Goal: Task Accomplishment & Management: Use online tool/utility

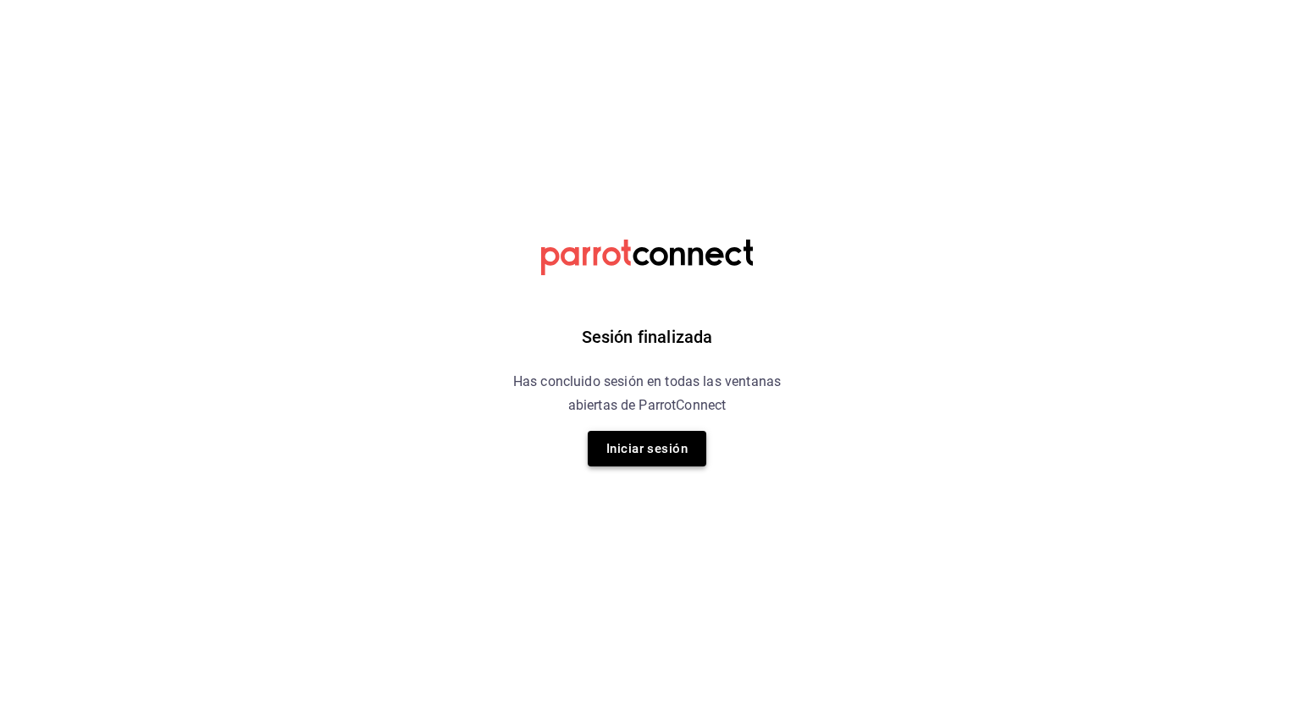
click at [623, 442] on button "Iniciar sesión" at bounding box center [647, 449] width 119 height 36
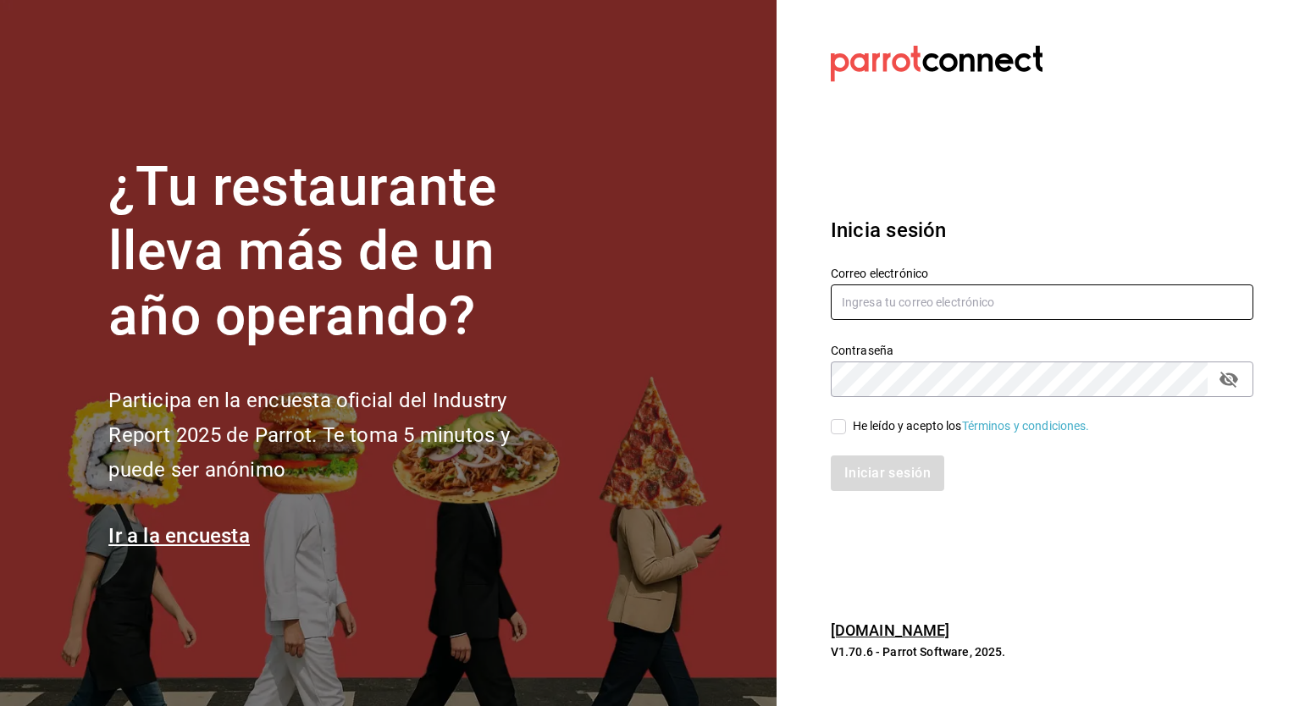
type input "[PERSON_NAME][EMAIL_ADDRESS][PERSON_NAME][DOMAIN_NAME]"
click at [833, 430] on input "He leído y acepto los Términos y condiciones." at bounding box center [838, 426] width 15 height 15
checkbox input "true"
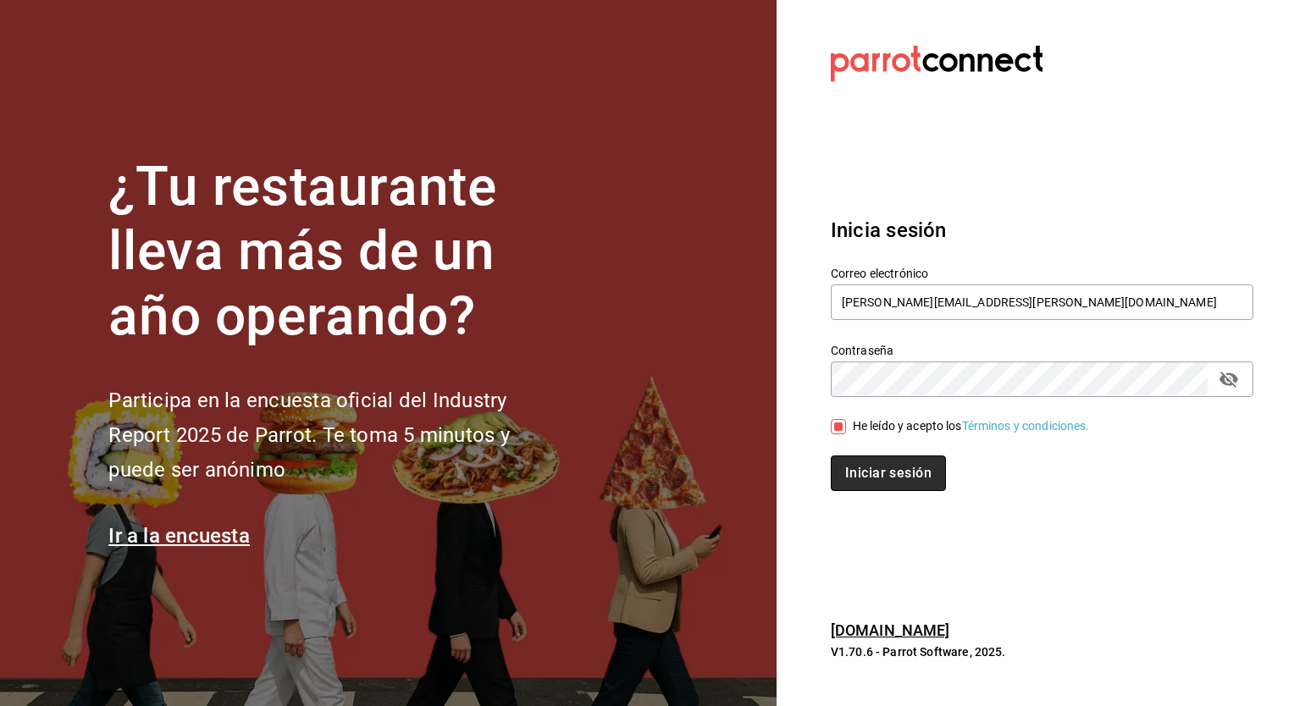
click at [878, 474] on button "Iniciar sesión" at bounding box center [888, 474] width 115 height 36
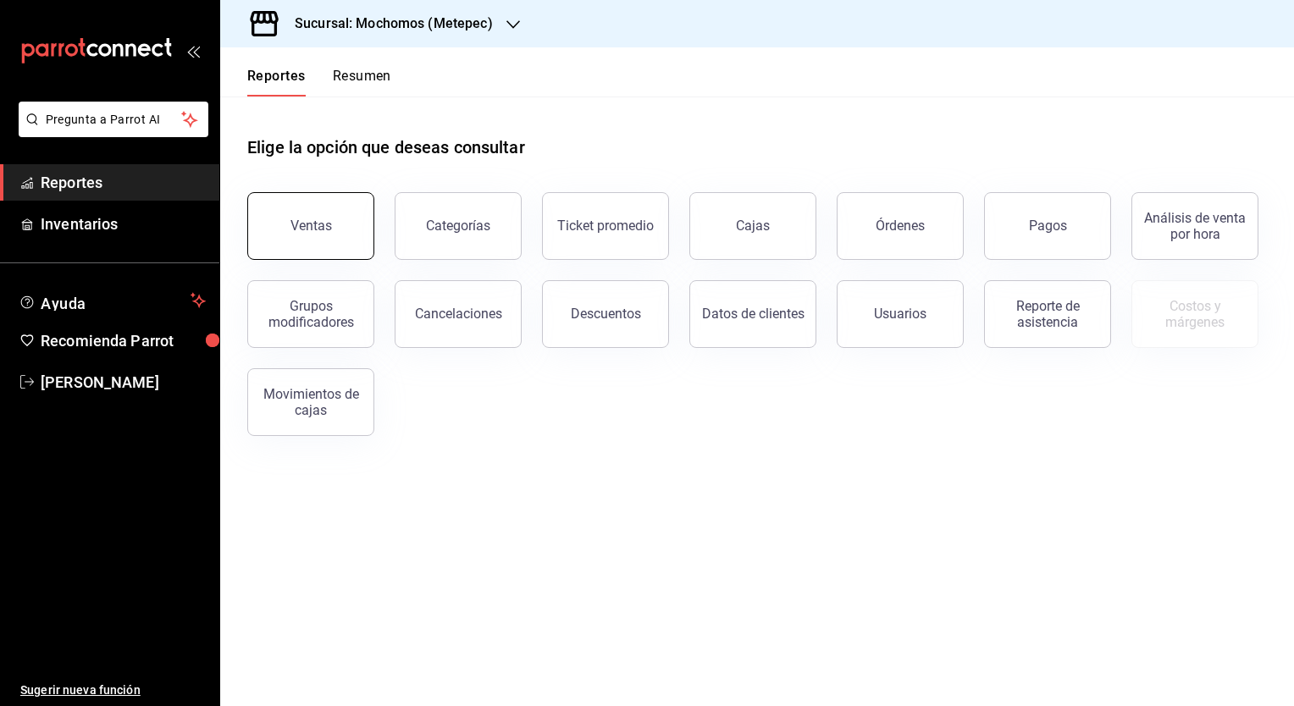
click at [333, 231] on button "Ventas" at bounding box center [310, 226] width 127 height 68
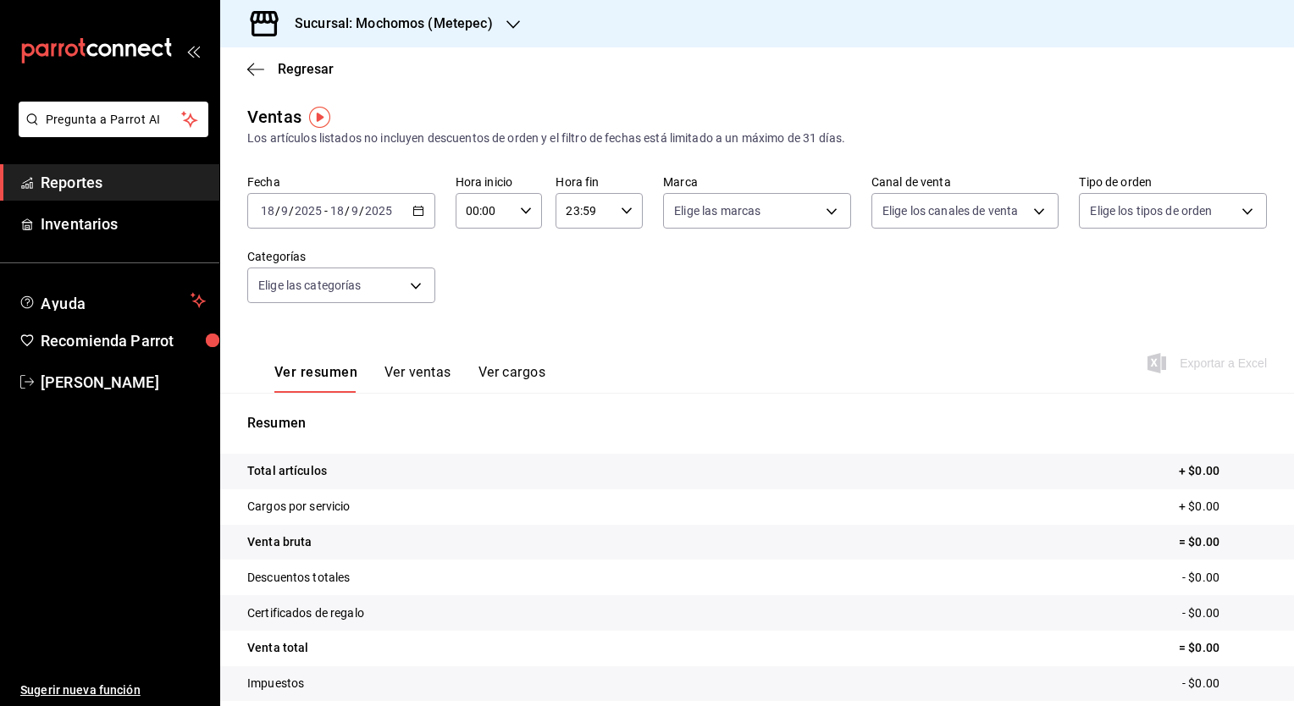
click at [418, 214] on icon "button" at bounding box center [419, 211] width 12 height 12
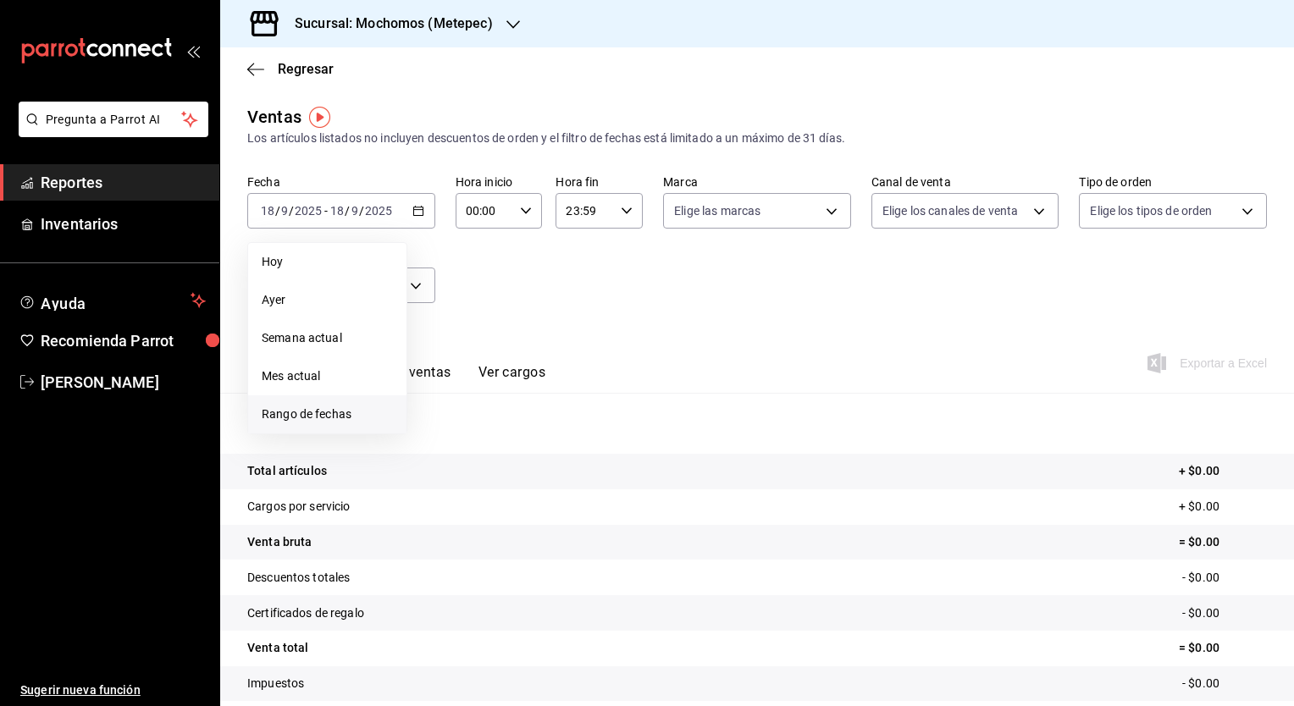
click at [338, 414] on span "Rango de fechas" at bounding box center [327, 415] width 131 height 18
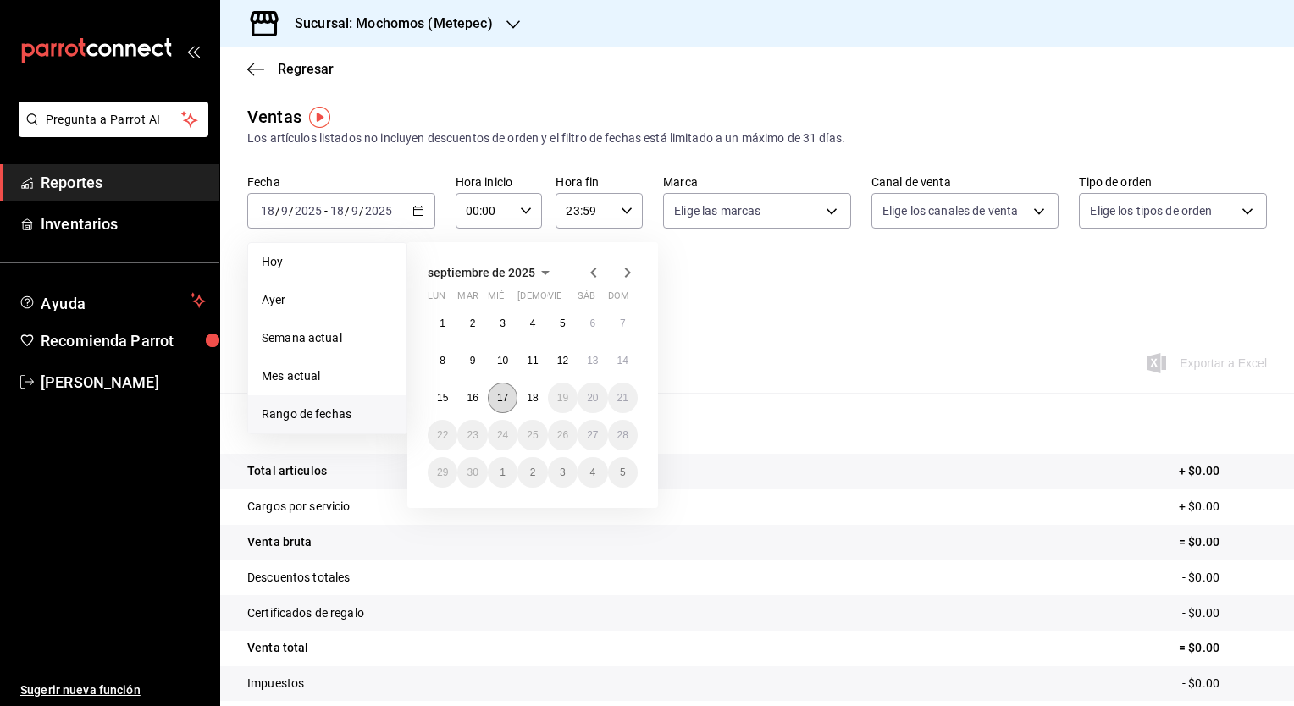
click at [500, 395] on abbr "17" at bounding box center [502, 398] width 11 height 12
click at [527, 395] on abbr "18" at bounding box center [532, 398] width 11 height 12
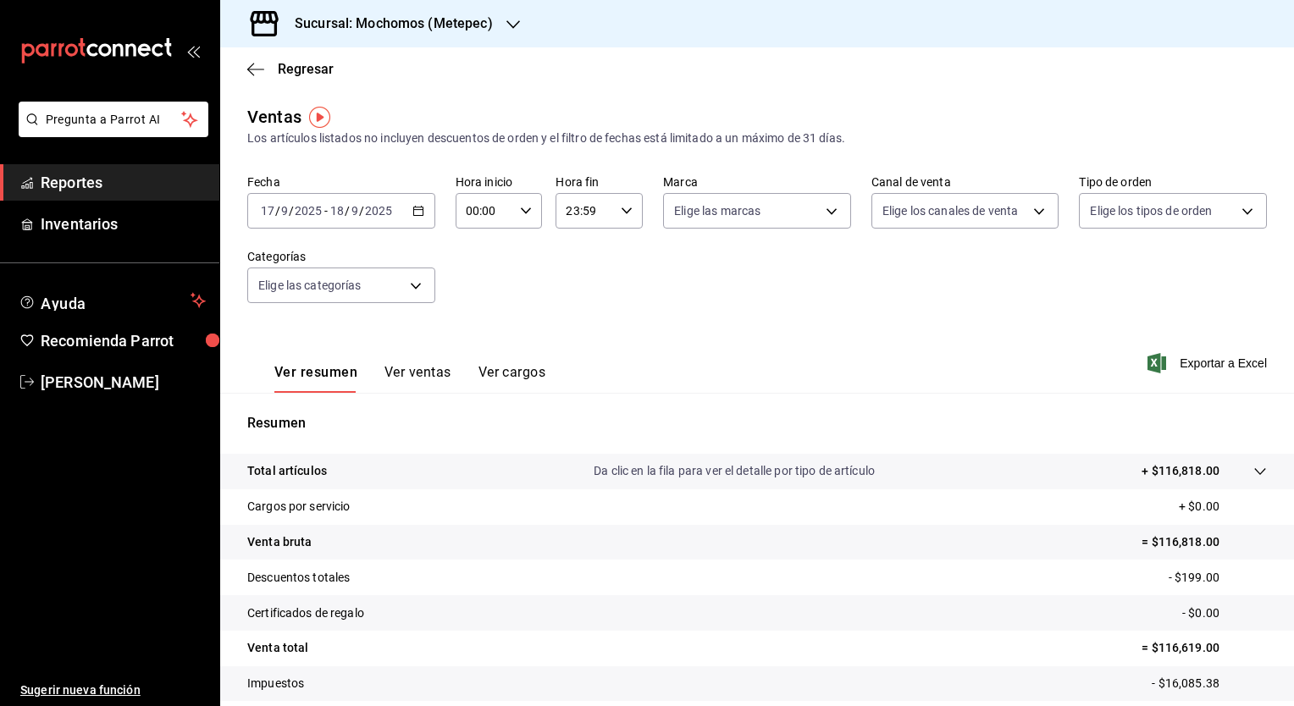
click at [508, 22] on icon "button" at bounding box center [514, 25] width 14 height 14
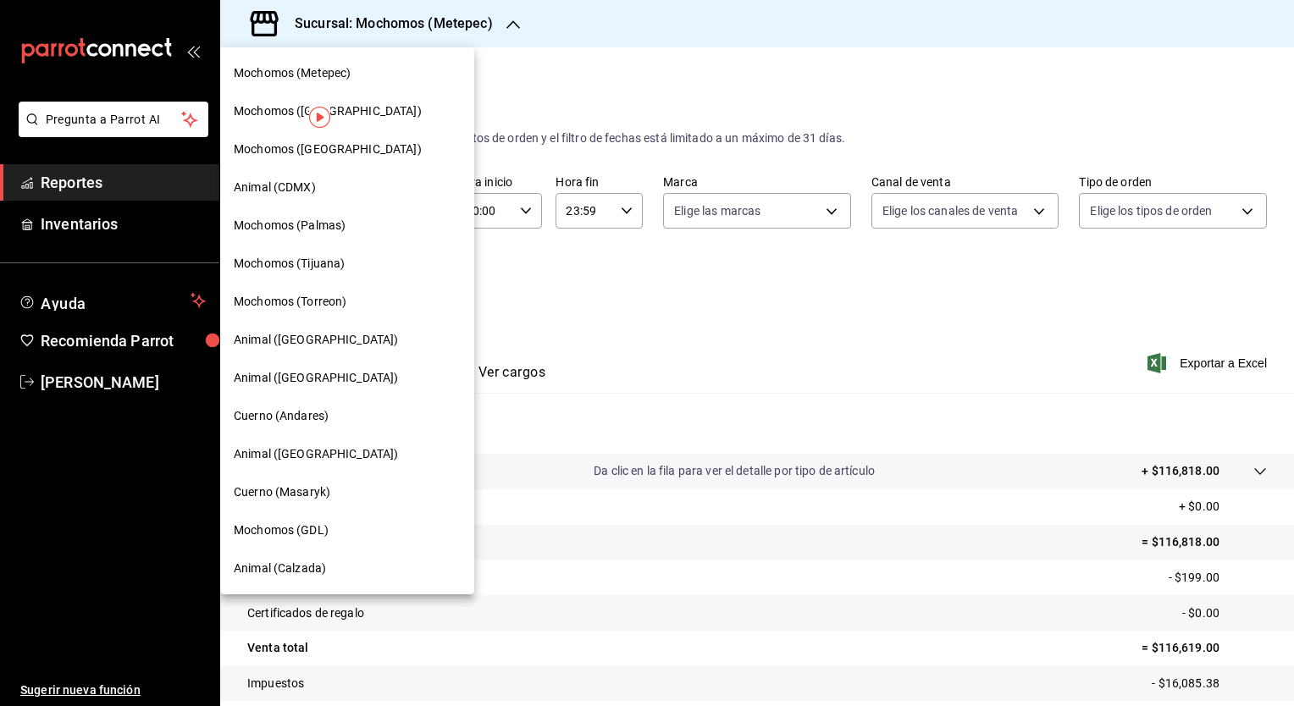
click at [342, 265] on span "Mochomos (Tijuana)" at bounding box center [289, 264] width 111 height 18
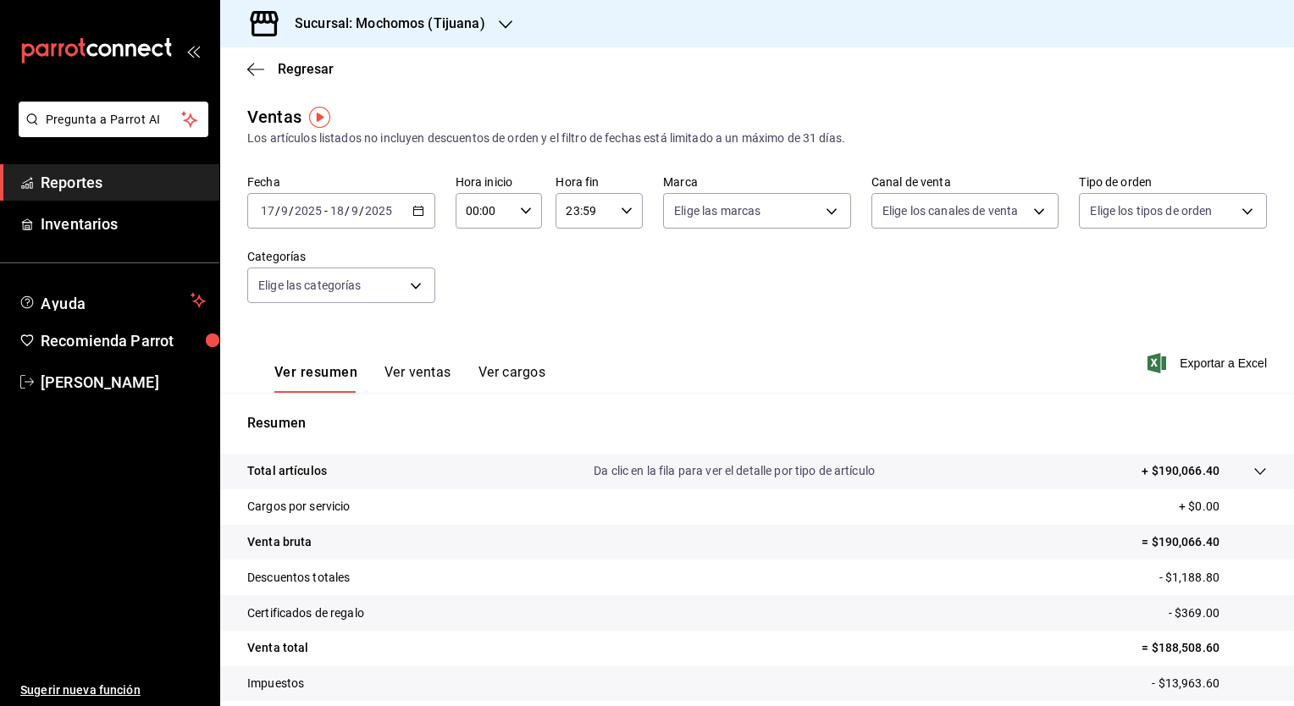
click at [513, 212] on div "00:00 Hora inicio" at bounding box center [499, 211] width 87 height 36
click at [471, 346] on button "02" at bounding box center [475, 335] width 36 height 34
type input "02:00"
click at [925, 329] on div at bounding box center [647, 353] width 1294 height 706
click at [1193, 366] on span "Exportar a Excel" at bounding box center [1209, 363] width 116 height 20
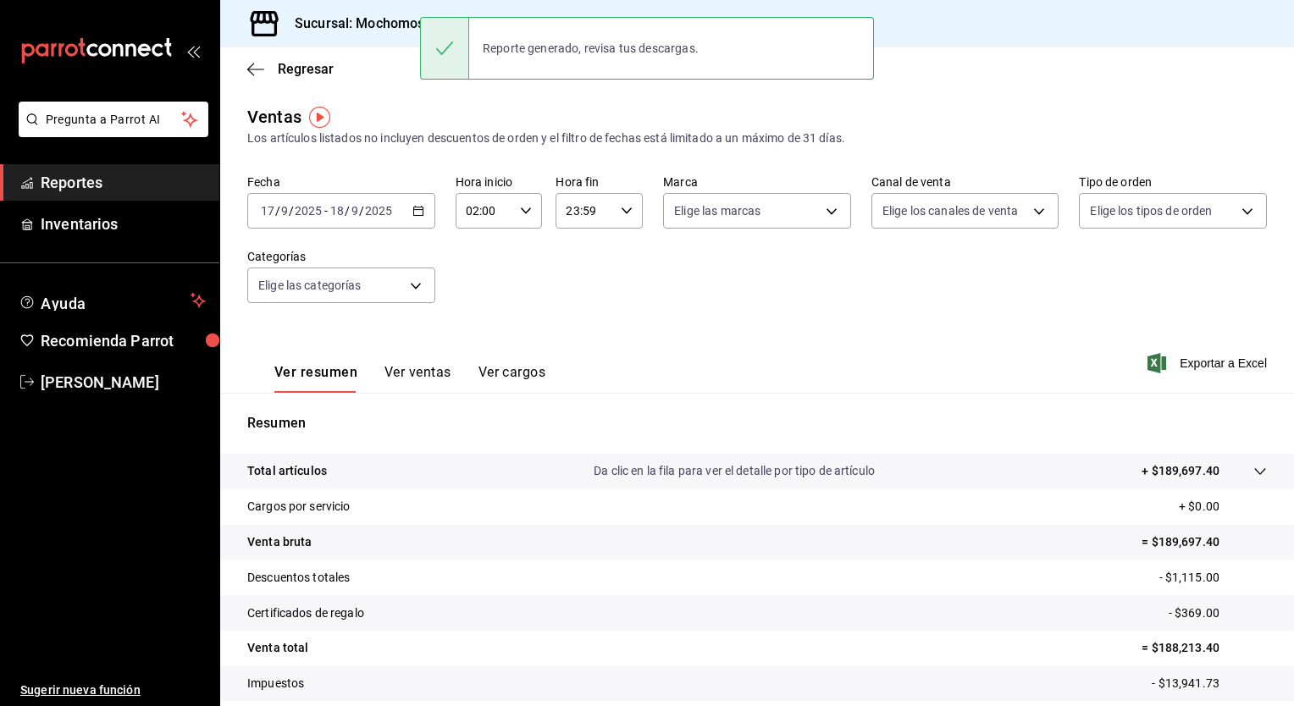
click at [170, 196] on link "Reportes" at bounding box center [109, 182] width 219 height 36
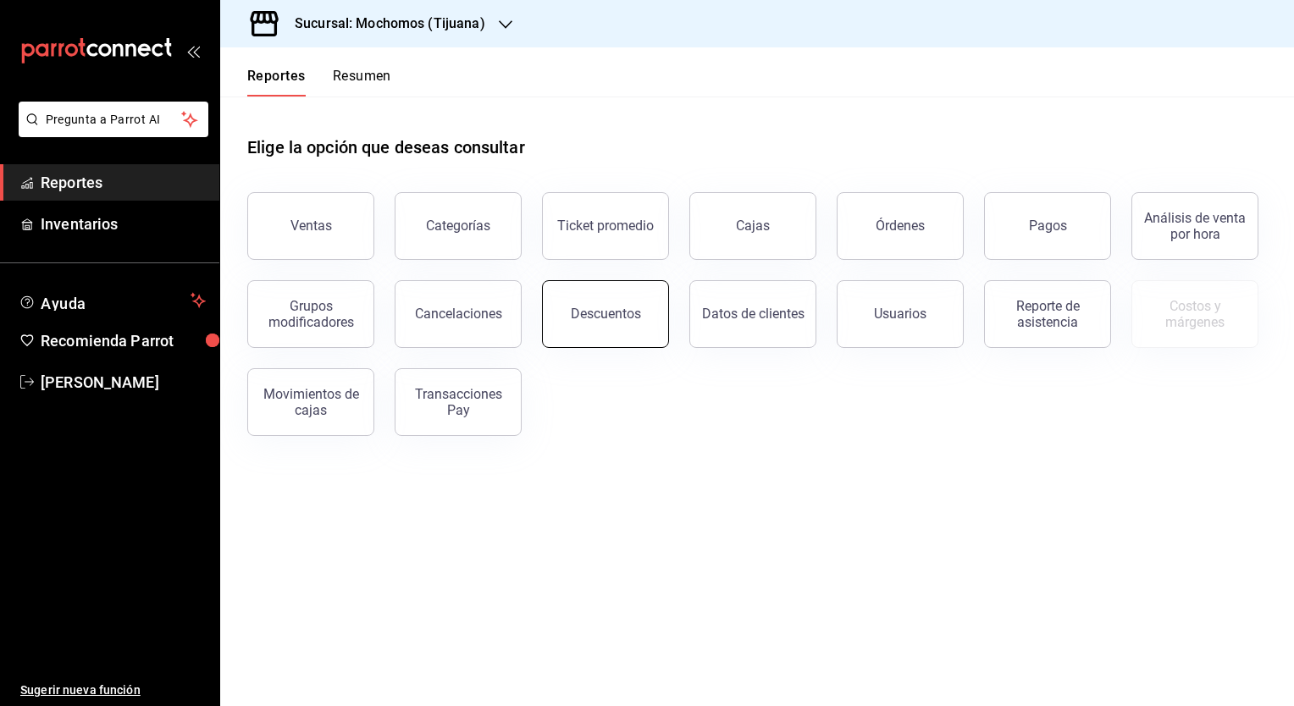
click at [611, 323] on button "Descuentos" at bounding box center [605, 314] width 127 height 68
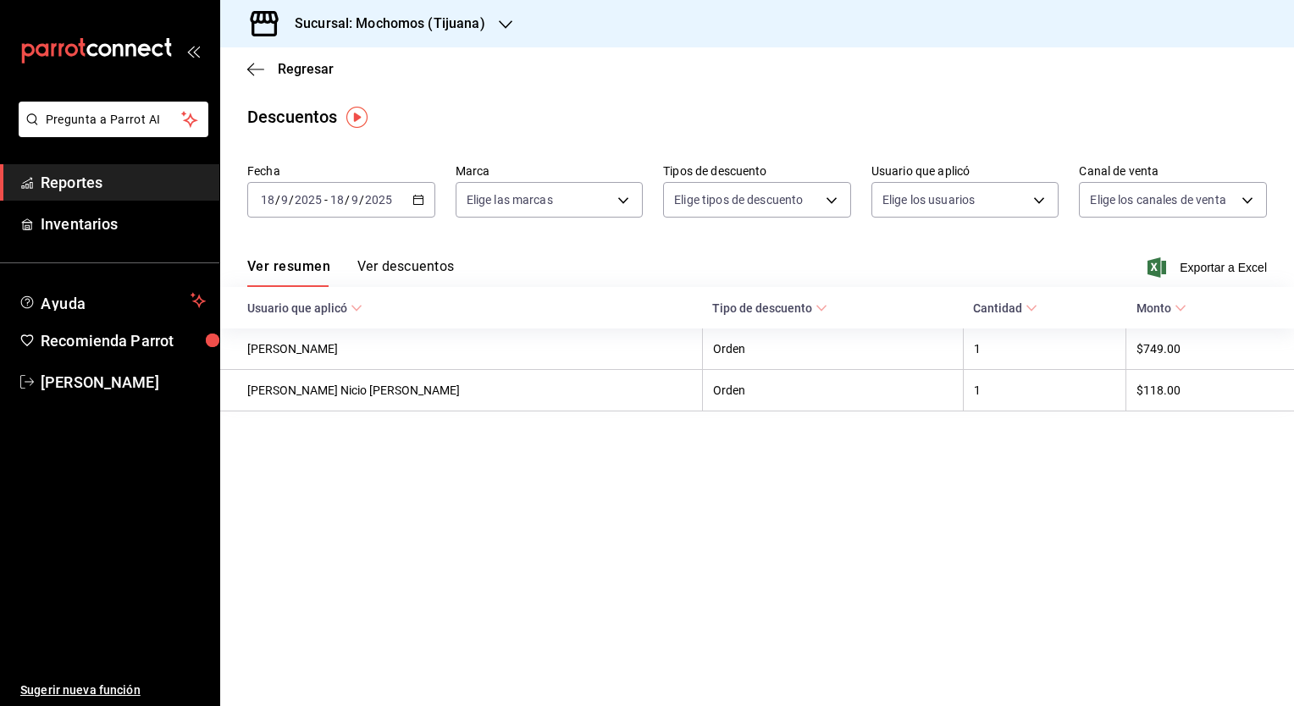
click at [424, 203] on div "2025-09-18 18 / 9 / 2025 - 2025-09-18 18 / 9 / 2025" at bounding box center [341, 200] width 188 height 36
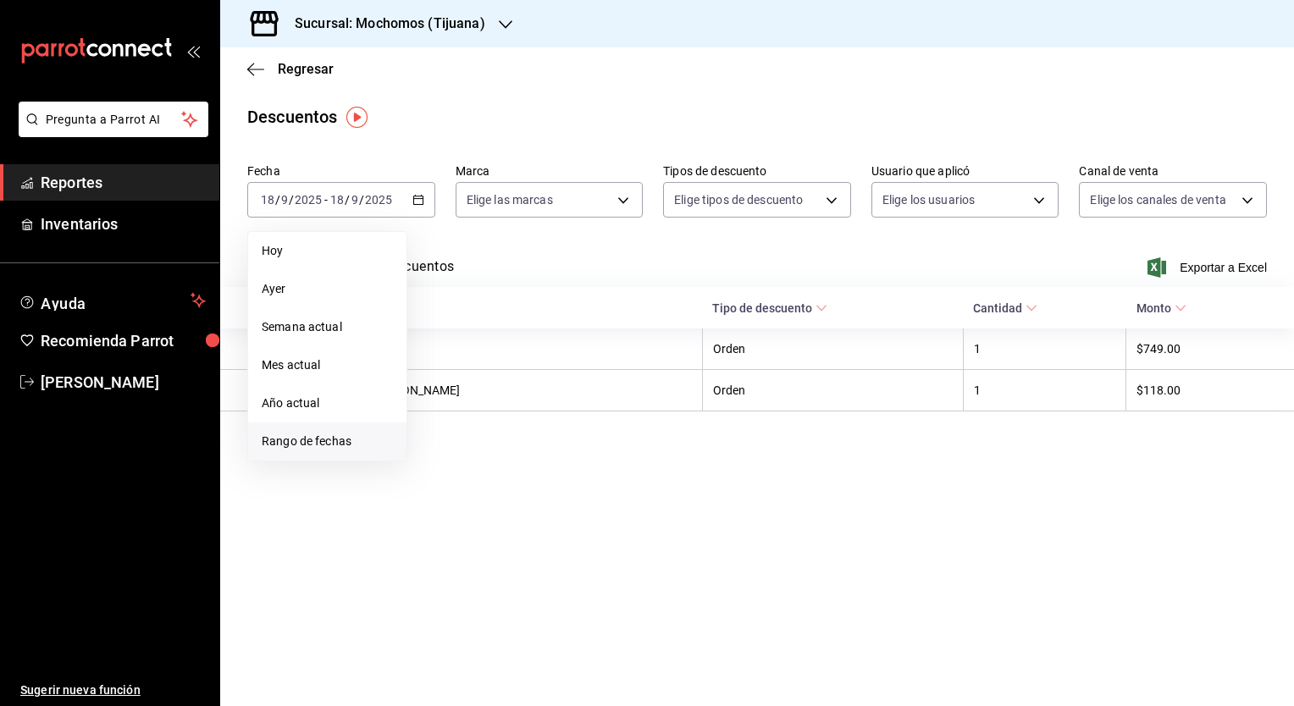
click at [345, 441] on span "Rango de fechas" at bounding box center [327, 442] width 131 height 18
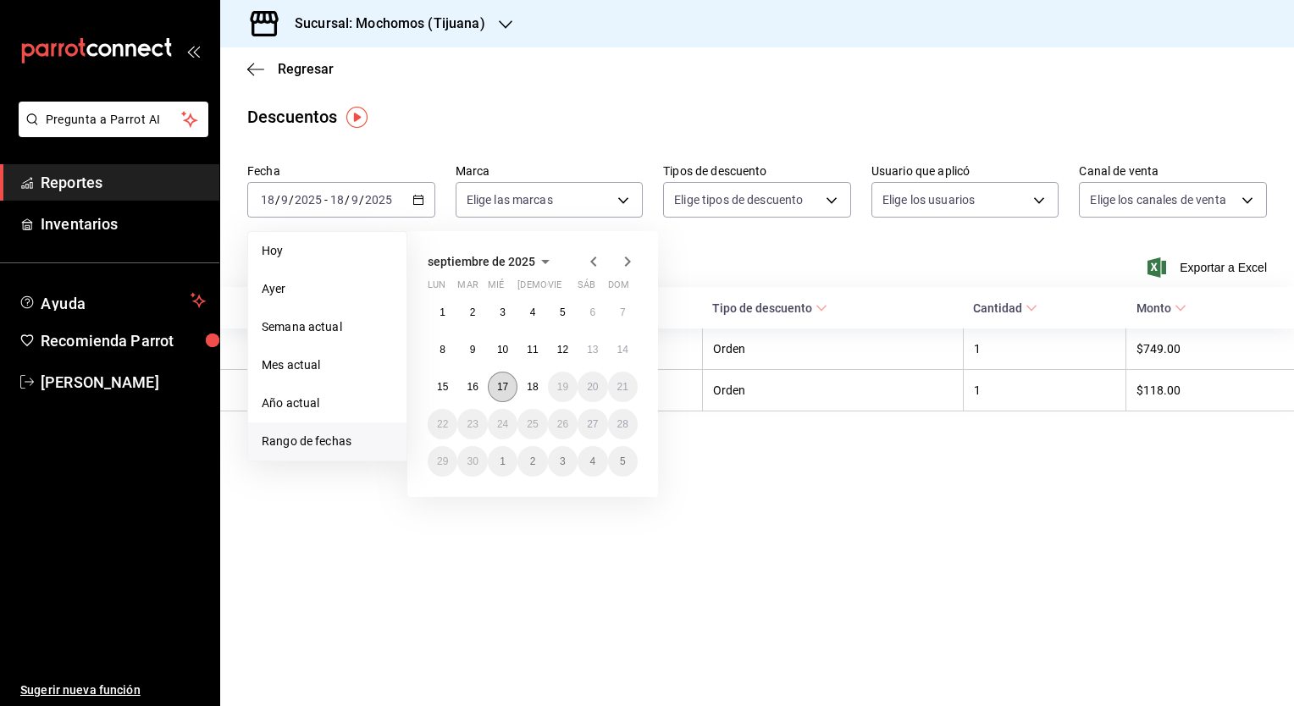
click at [510, 395] on button "17" at bounding box center [503, 387] width 30 height 30
click at [523, 393] on button "18" at bounding box center [533, 387] width 30 height 30
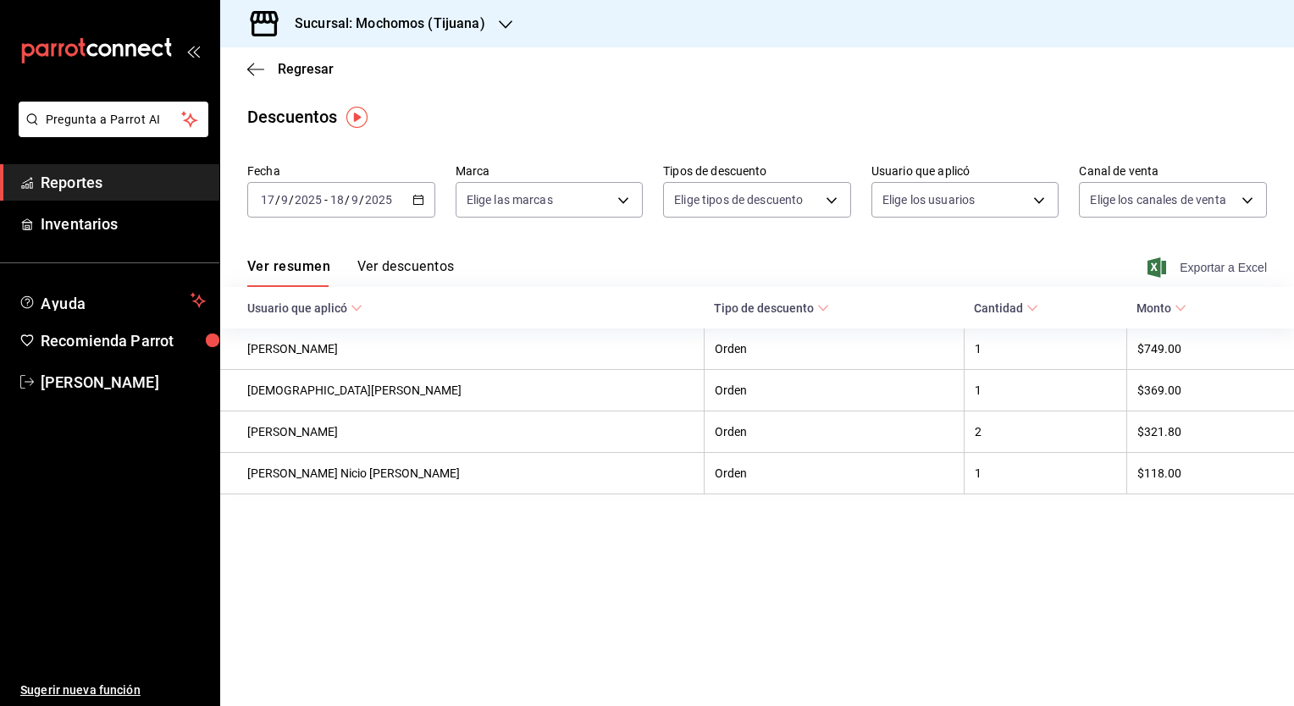
click at [1197, 267] on span "Exportar a Excel" at bounding box center [1209, 268] width 116 height 20
